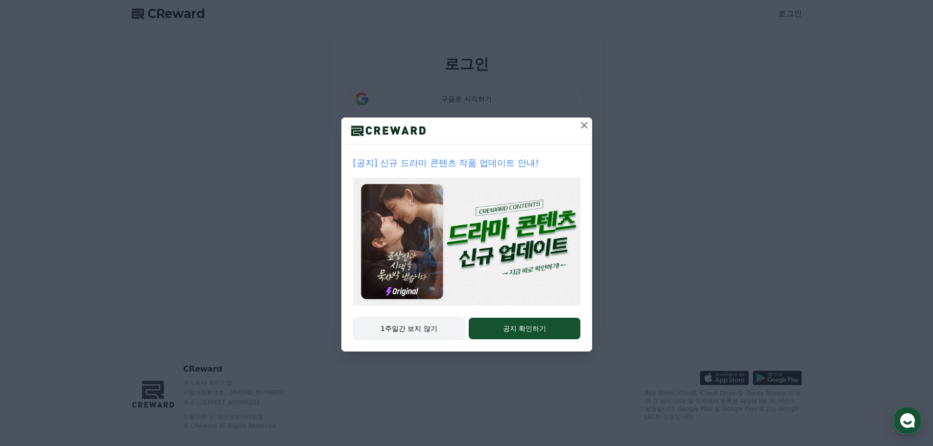
type input "**********"
click at [429, 328] on button "1주일간 보지 않기" at bounding box center [409, 328] width 112 height 23
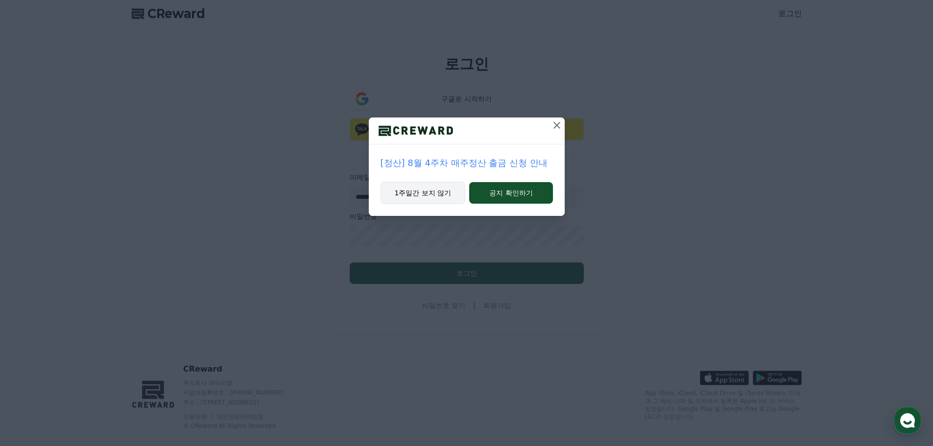
click at [432, 196] on button "1주일간 보지 않기" at bounding box center [423, 193] width 85 height 23
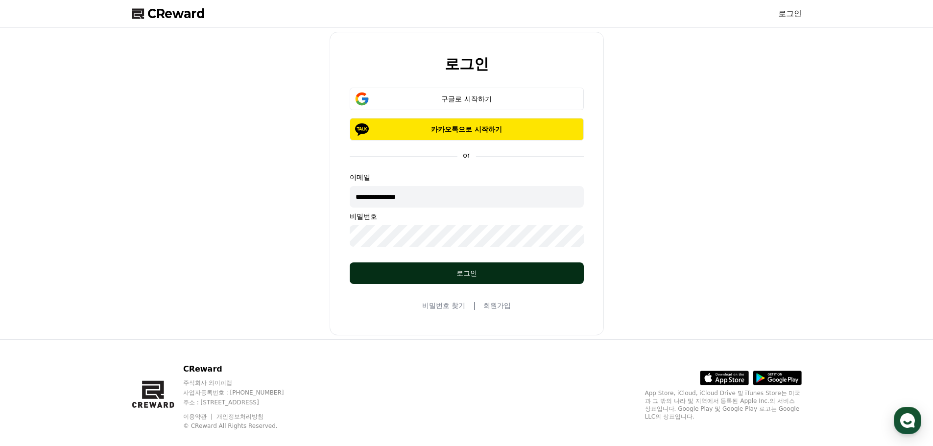
click at [462, 272] on div "로그인" at bounding box center [466, 273] width 195 height 10
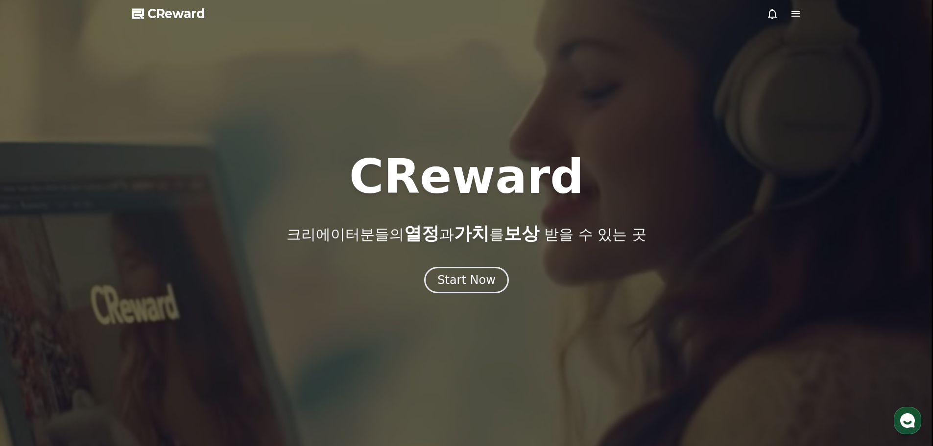
click at [789, 9] on div at bounding box center [783, 14] width 35 height 12
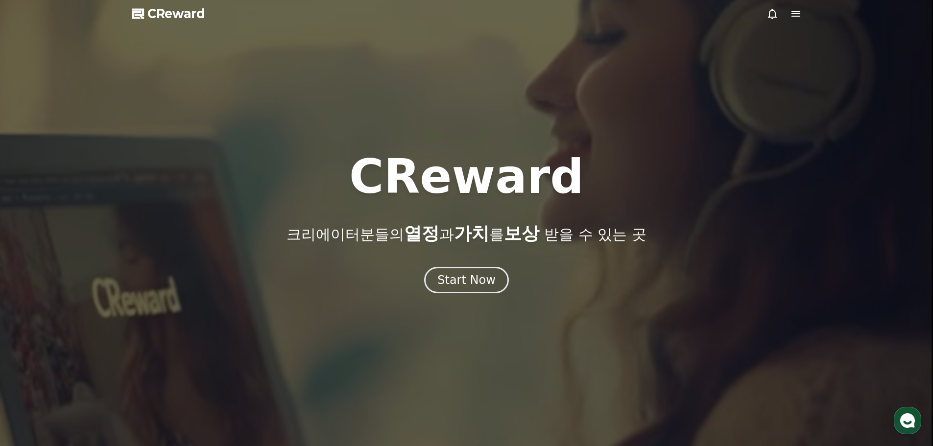
click at [801, 19] on icon at bounding box center [796, 14] width 12 height 12
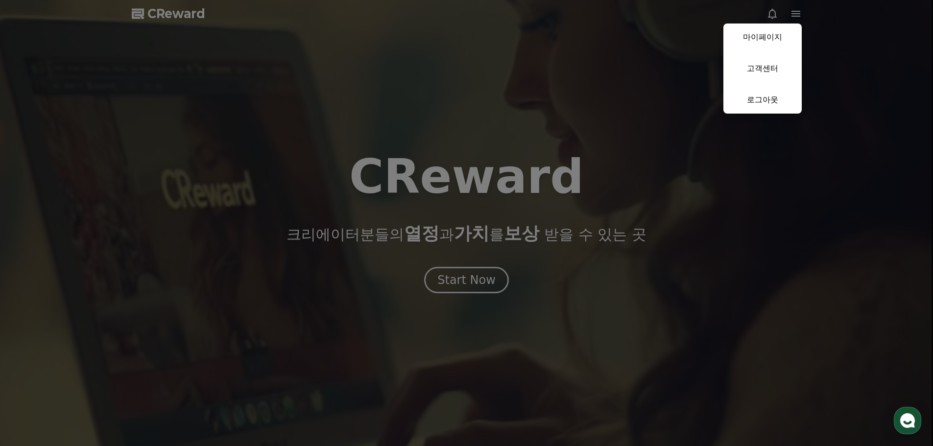
click at [794, 13] on button "close" at bounding box center [466, 223] width 933 height 446
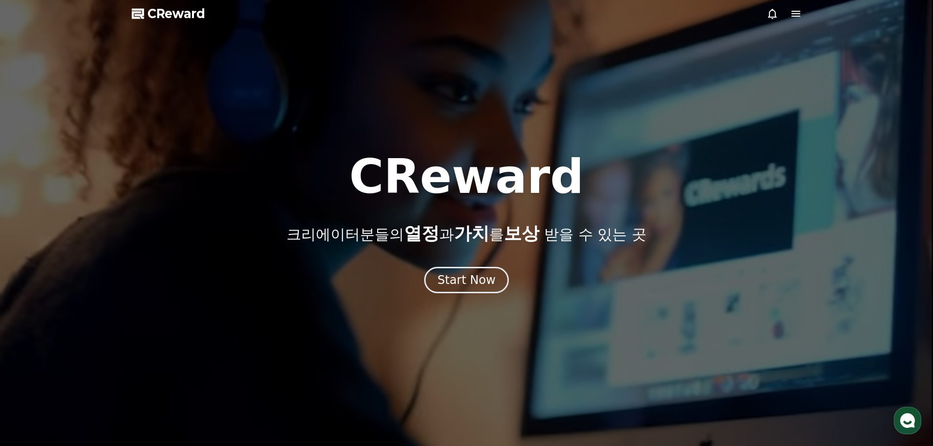
click at [793, 13] on icon at bounding box center [796, 14] width 12 height 12
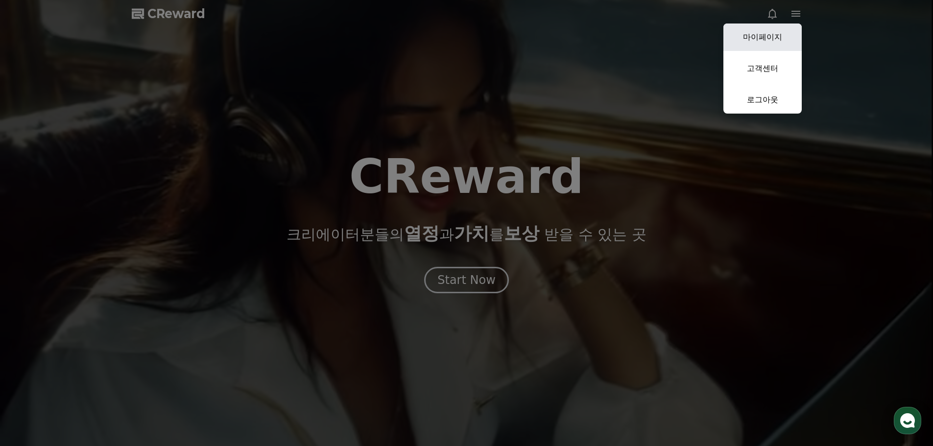
click at [779, 37] on link "마이페이지" at bounding box center [762, 37] width 78 height 27
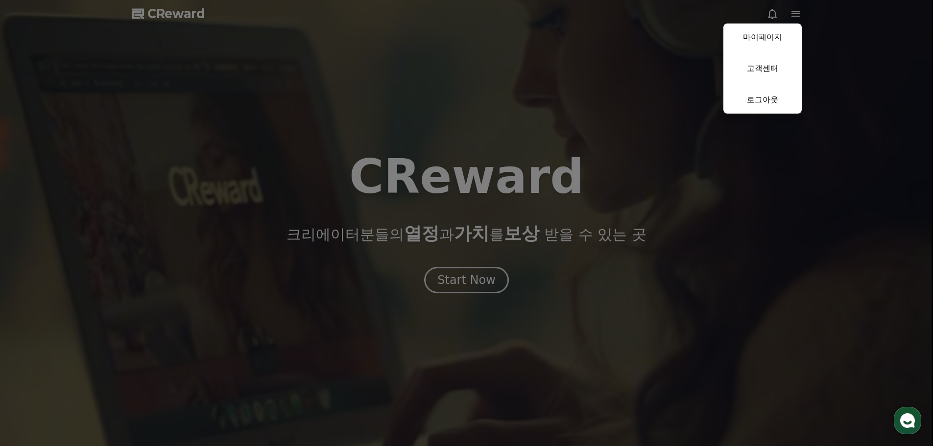
select select "**********"
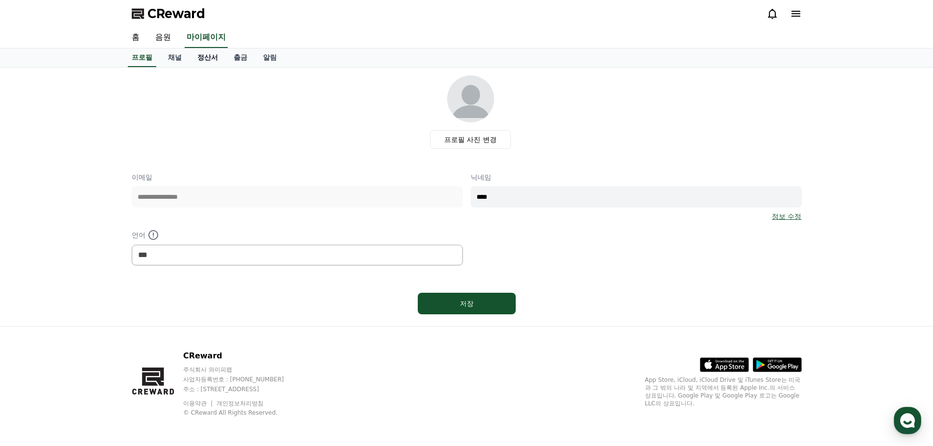
click at [205, 57] on link "정산서" at bounding box center [208, 57] width 36 height 19
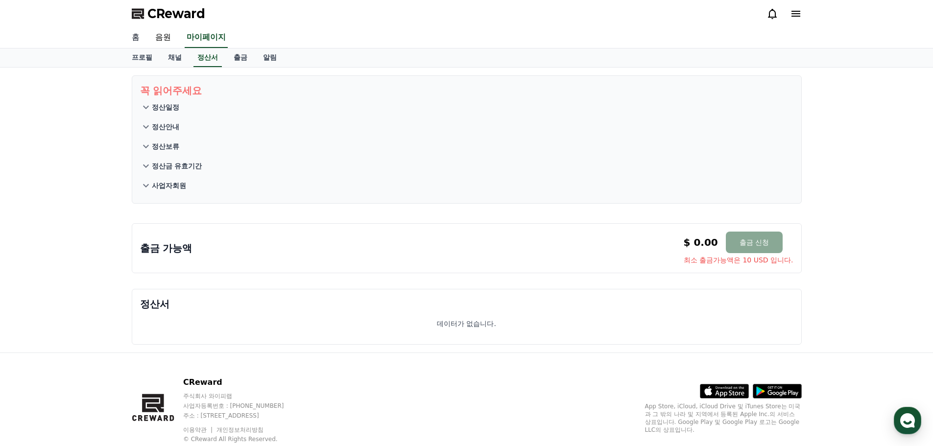
click at [139, 35] on link "홈" at bounding box center [136, 37] width 24 height 21
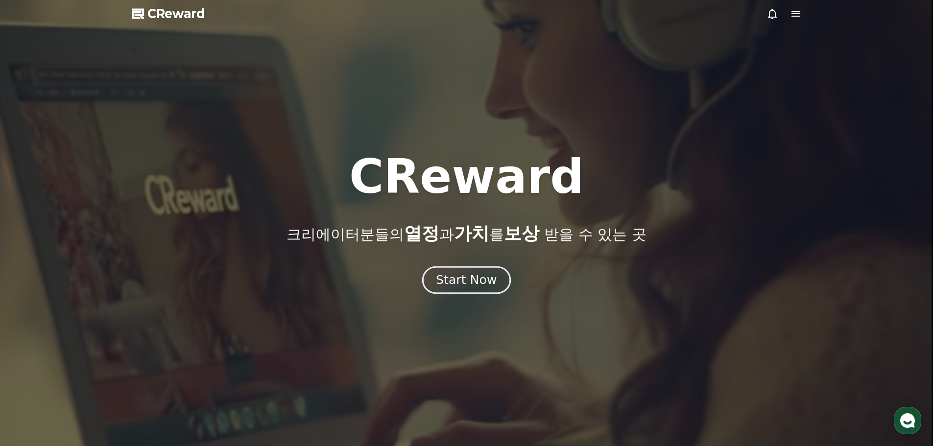
click at [484, 283] on div "Start Now" at bounding box center [466, 280] width 61 height 17
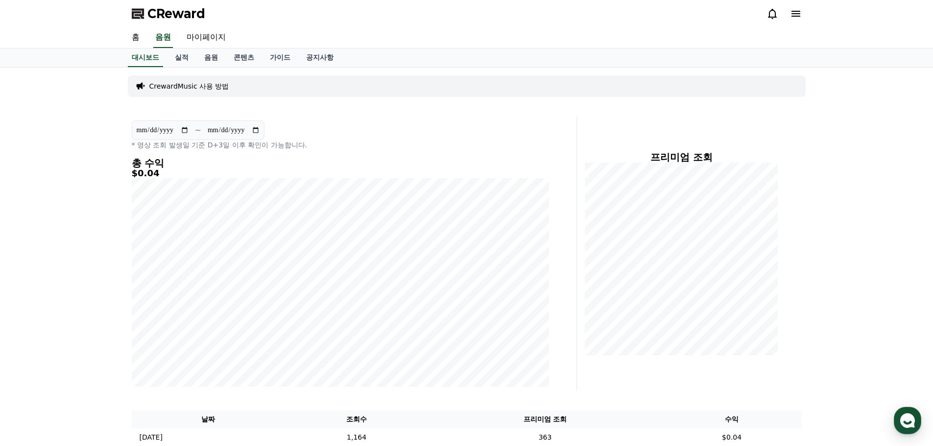
drag, startPoint x: 157, startPoint y: 173, endPoint x: 124, endPoint y: 173, distance: 33.3
click at [124, 173] on div "**********" at bounding box center [467, 261] width 686 height 387
copy h5 "$0.04"
